Goal: Task Accomplishment & Management: Manage account settings

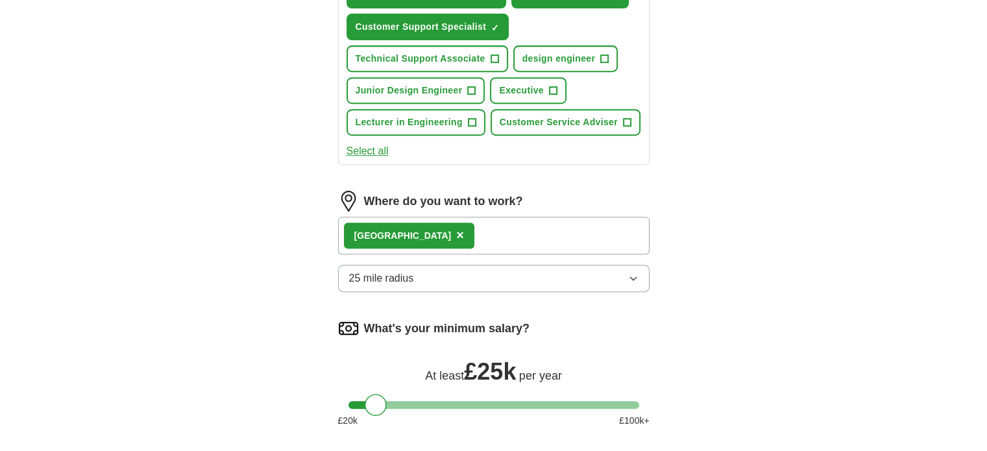
scroll to position [717, 0]
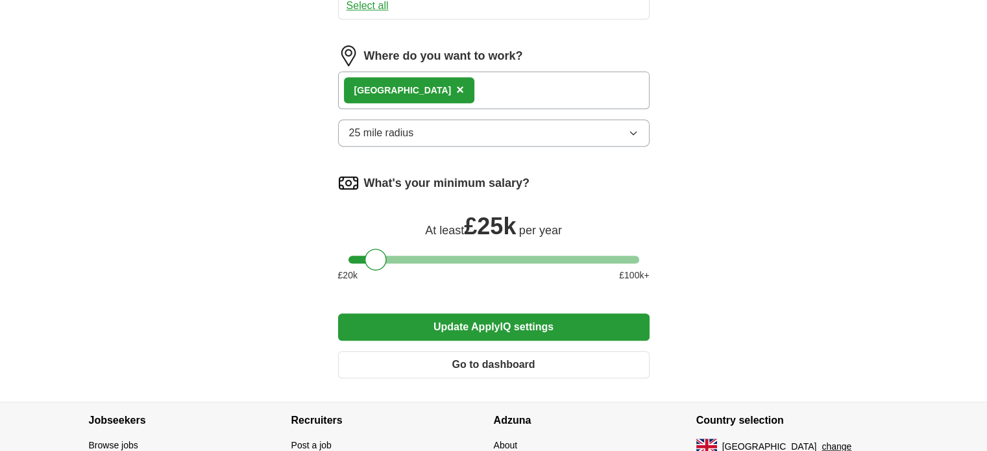
click at [554, 319] on button "Update ApplyIQ settings" at bounding box center [494, 327] width 312 height 27
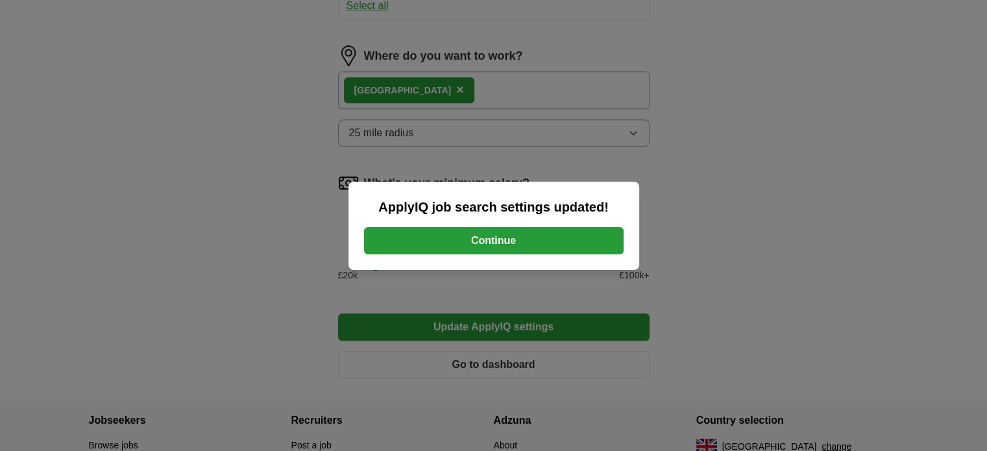
click at [513, 249] on button "Continue" at bounding box center [494, 240] width 260 height 27
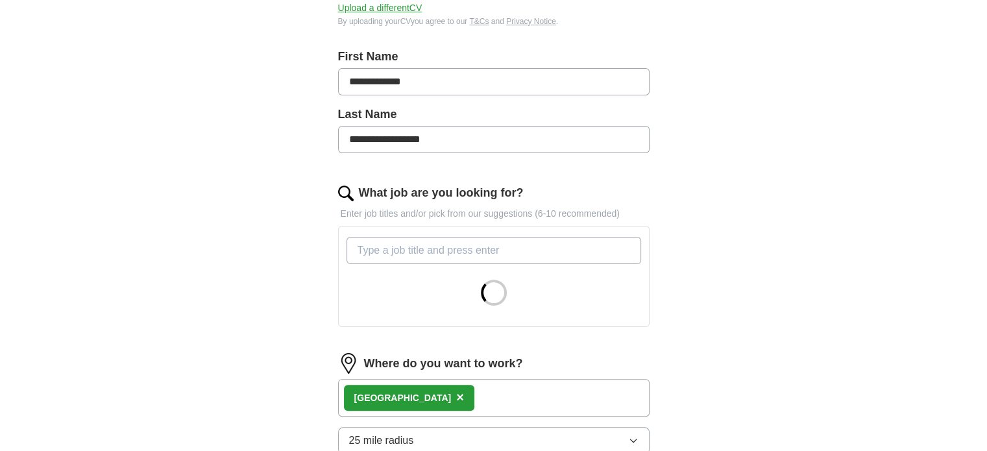
scroll to position [260, 0]
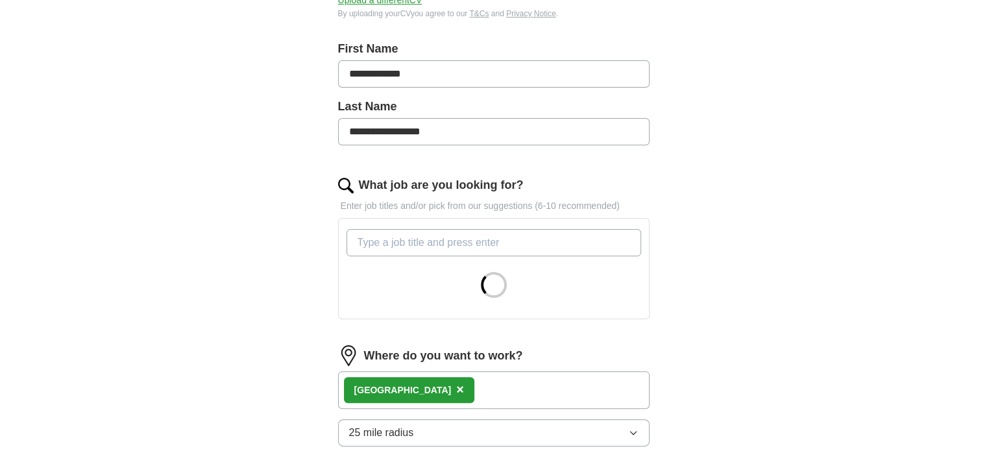
click at [443, 241] on input "What job are you looking for?" at bounding box center [494, 242] width 295 height 27
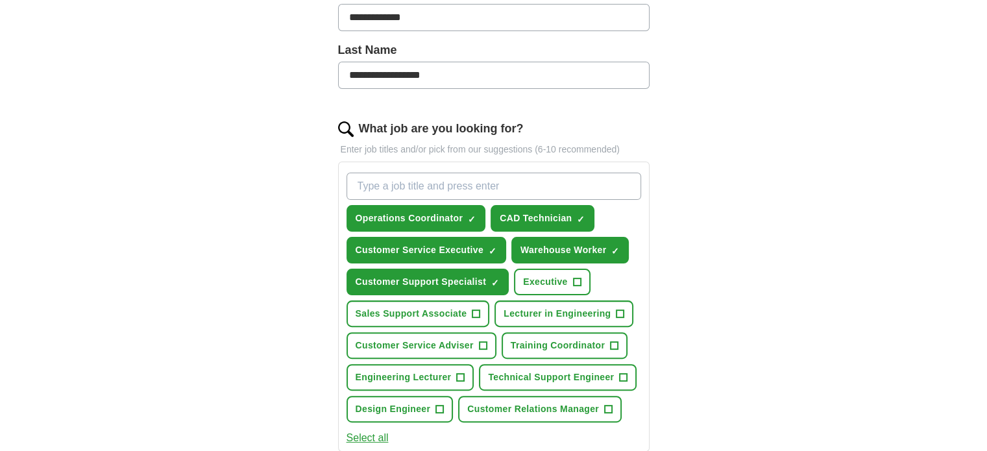
scroll to position [454, 0]
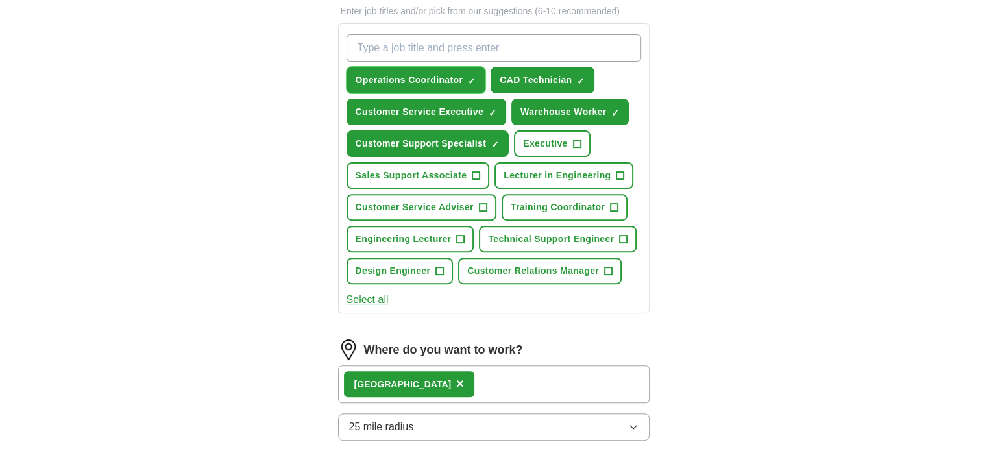
click at [0, 0] on span "×" at bounding box center [0, 0] width 0 height 0
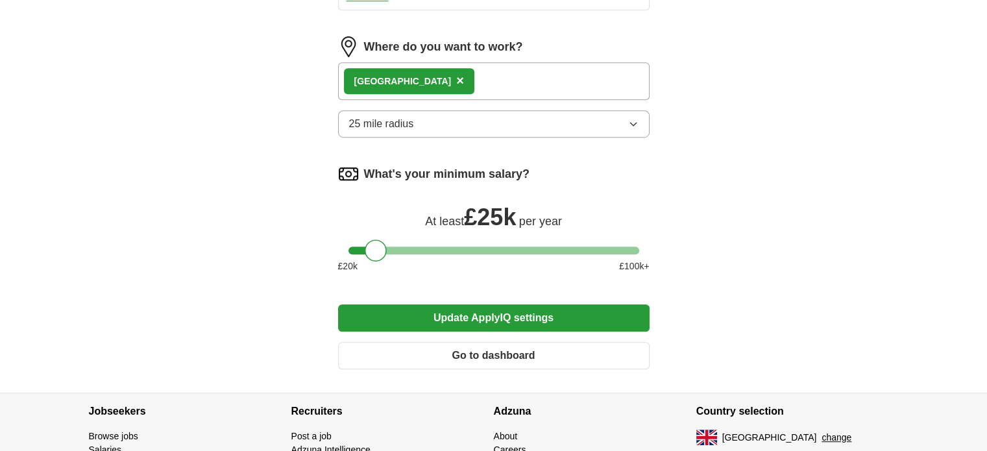
scroll to position [708, 0]
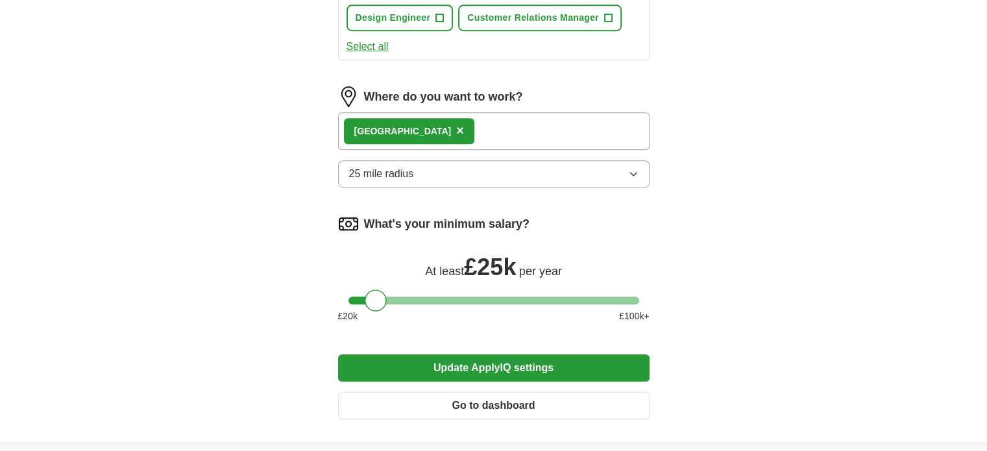
click at [470, 121] on div "Coventry ×" at bounding box center [494, 131] width 312 height 38
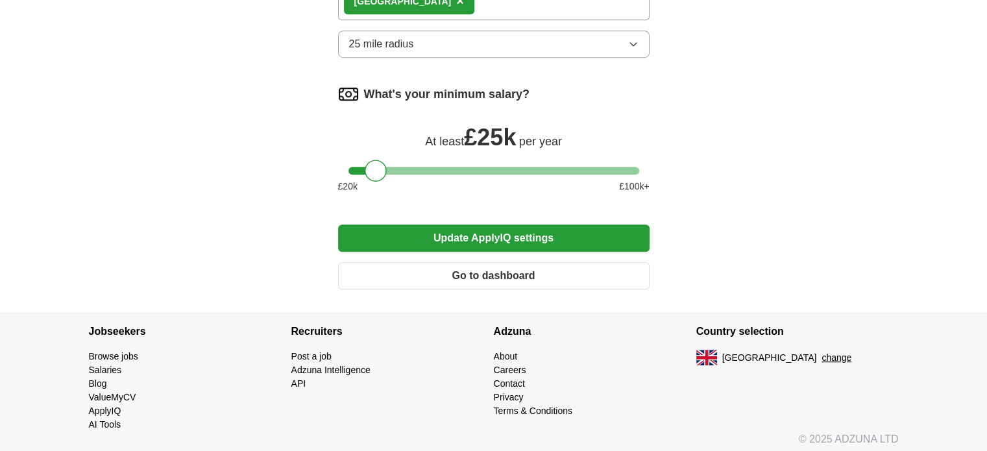
click at [483, 236] on button "Update ApplyIQ settings" at bounding box center [494, 238] width 312 height 27
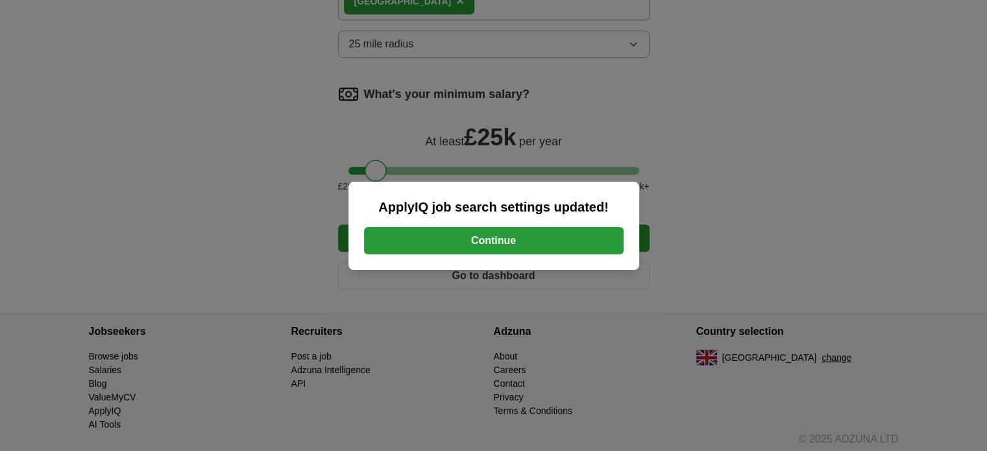
click at [452, 228] on button "Continue" at bounding box center [494, 240] width 260 height 27
